Goal: Find contact information: Find contact information

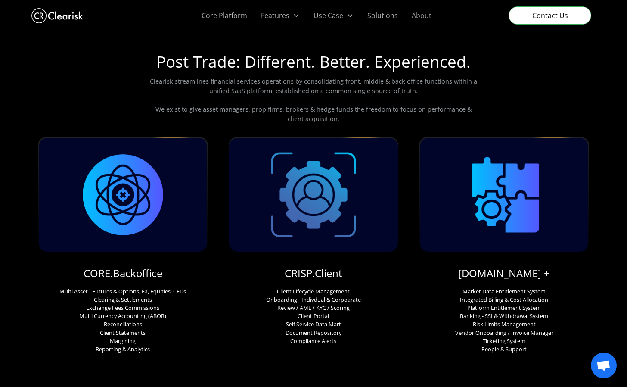
click at [423, 16] on link "About" at bounding box center [422, 15] width 34 height 31
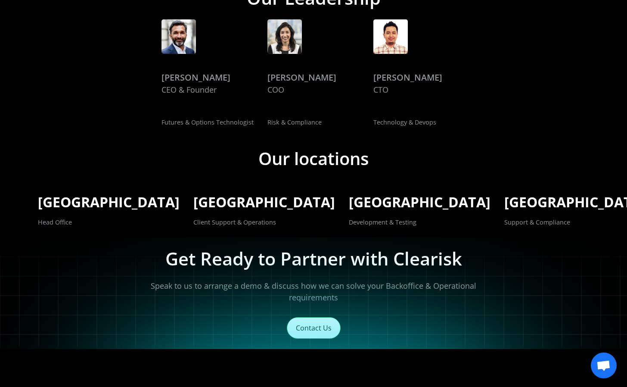
scroll to position [1504, 0]
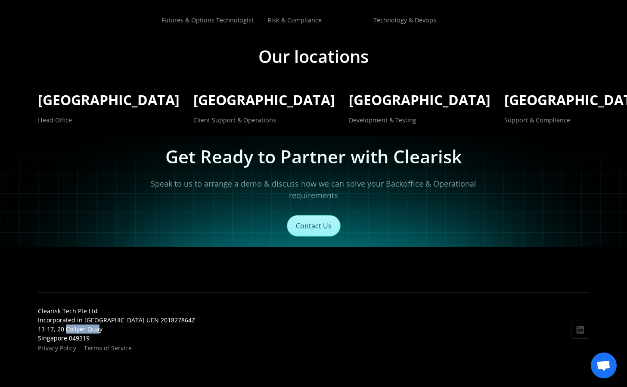
drag, startPoint x: 66, startPoint y: 329, endPoint x: 99, endPoint y: 328, distance: 32.3
click at [99, 329] on div "Clearisk Tech Pte Ltd Incorporated in [GEOGRAPHIC_DATA] [GEOGRAPHIC_DATA] 20182…" at bounding box center [116, 324] width 157 height 36
click at [59, 330] on div "Clearisk Tech Pte Ltd Incorporated in [GEOGRAPHIC_DATA] [GEOGRAPHIC_DATA] 20182…" at bounding box center [116, 324] width 157 height 36
drag, startPoint x: 57, startPoint y: 330, endPoint x: 69, endPoint y: 337, distance: 13.7
click at [69, 337] on div "Clearisk Tech Pte Ltd Incorporated in [GEOGRAPHIC_DATA] [GEOGRAPHIC_DATA] 20182…" at bounding box center [116, 324] width 157 height 36
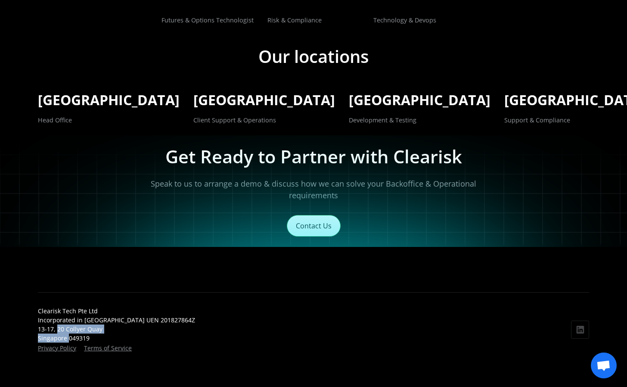
copy div "20 Collyer Quay [GEOGRAPHIC_DATA]"
